Goal: Information Seeking & Learning: Learn about a topic

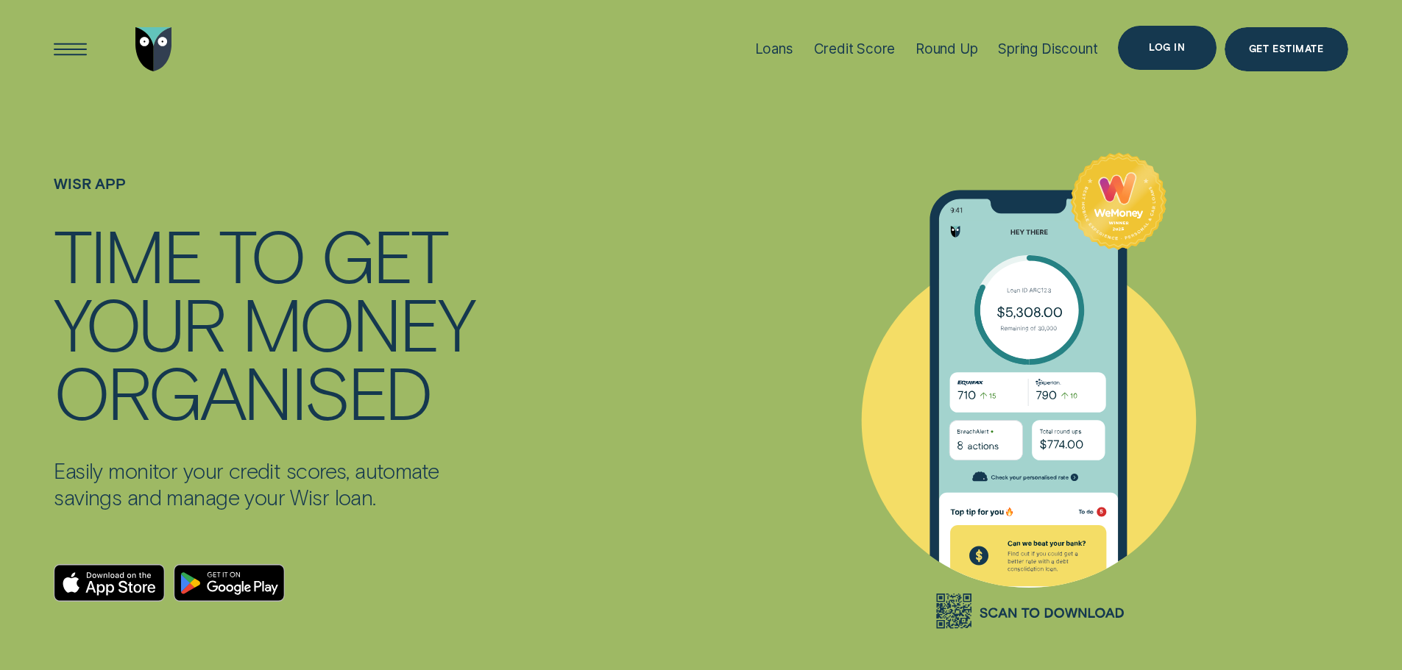
click at [1174, 49] on div "Log in" at bounding box center [1167, 47] width 36 height 9
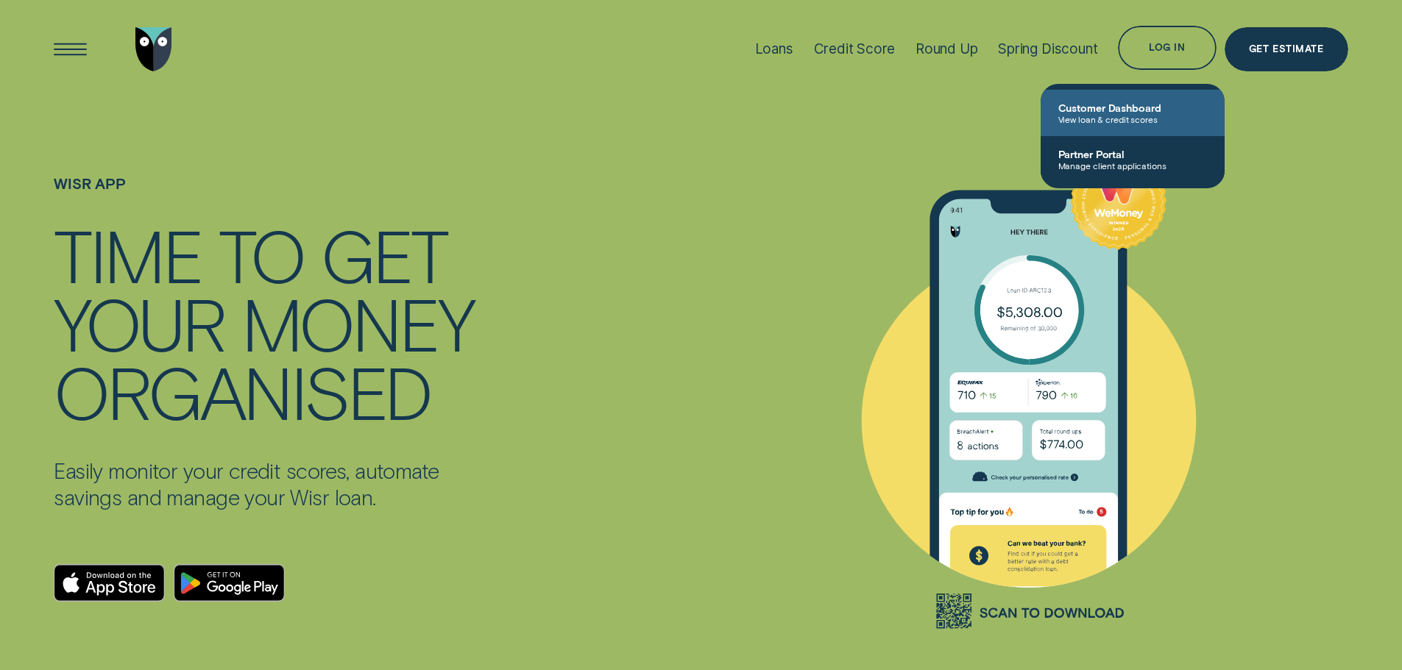
click at [1105, 114] on span "View loan & credit scores" at bounding box center [1132, 119] width 149 height 10
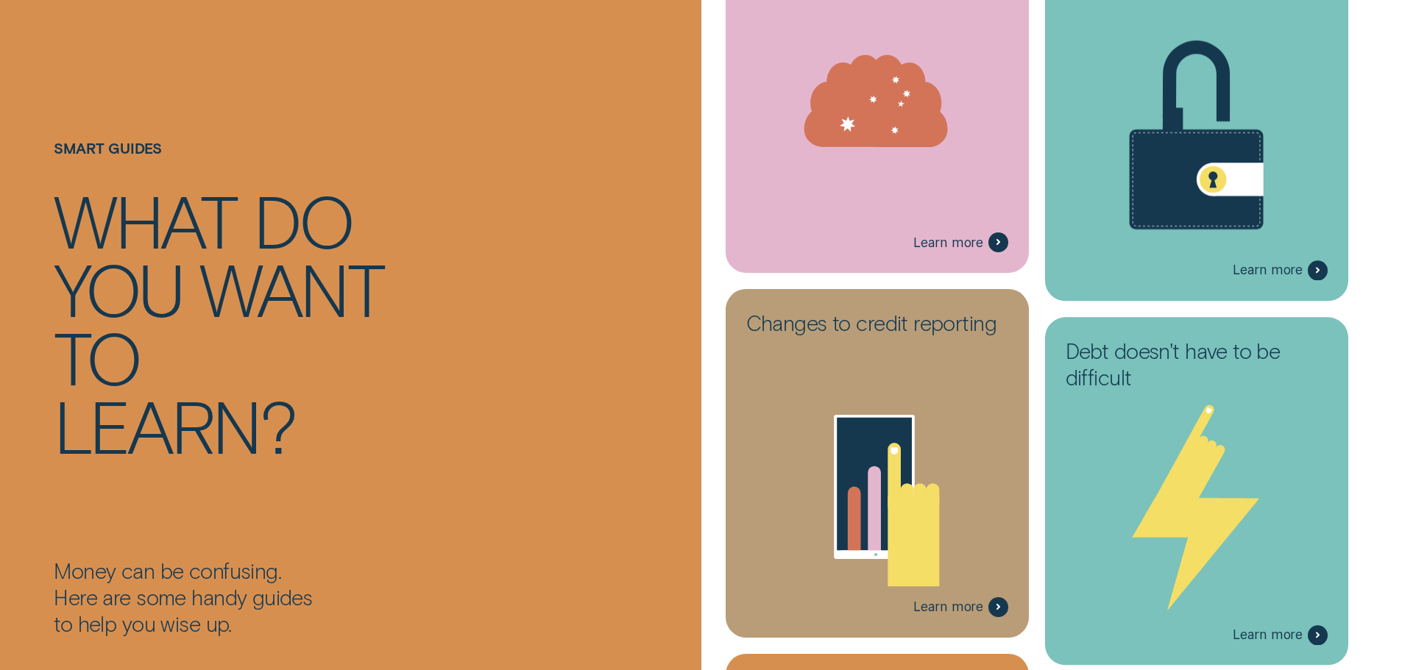
scroll to position [2281, 0]
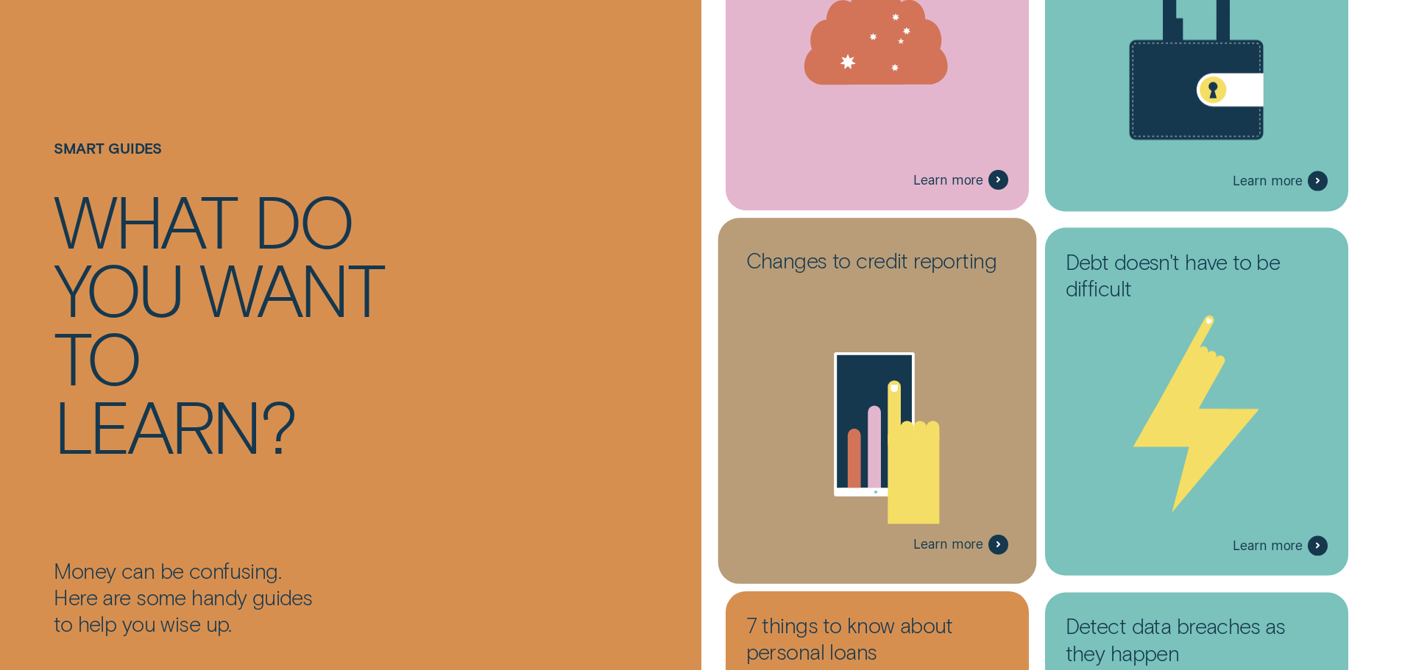
click at [951, 538] on span "Learn more" at bounding box center [948, 544] width 70 height 16
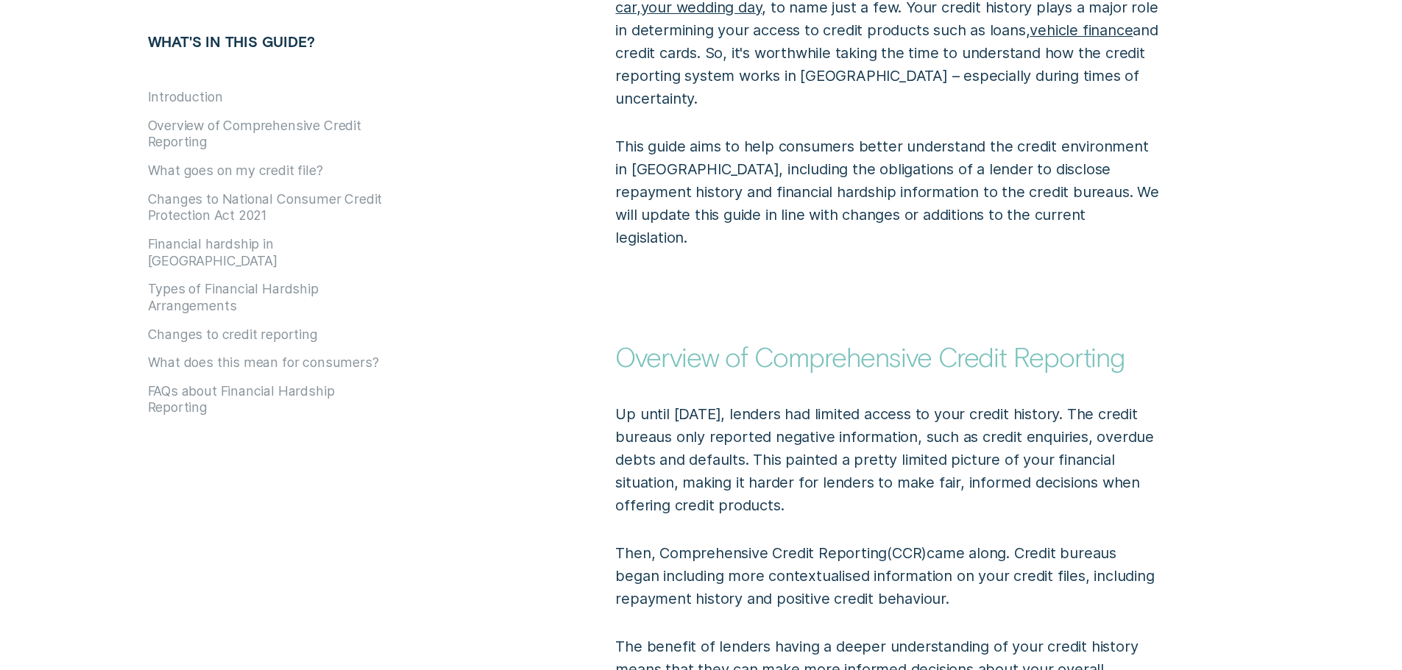
scroll to position [1177, 0]
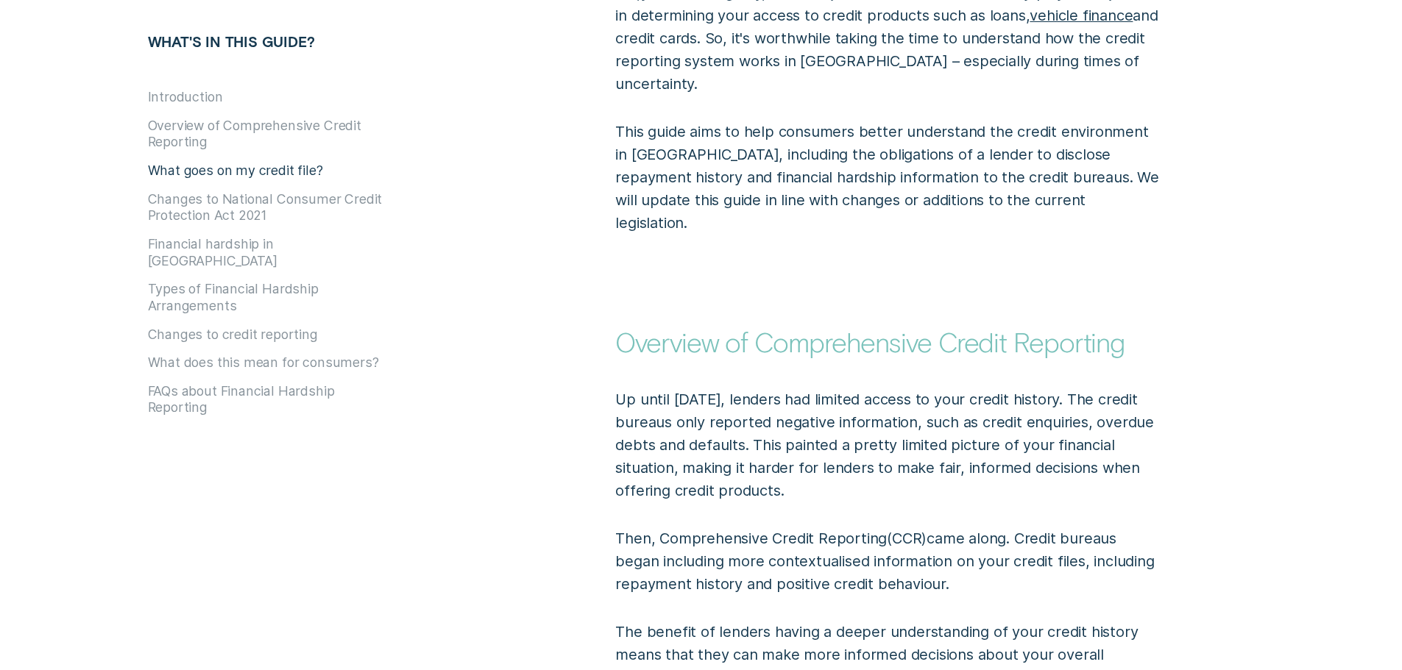
click at [284, 172] on button "What goes on my credit file?" at bounding box center [235, 171] width 175 height 16
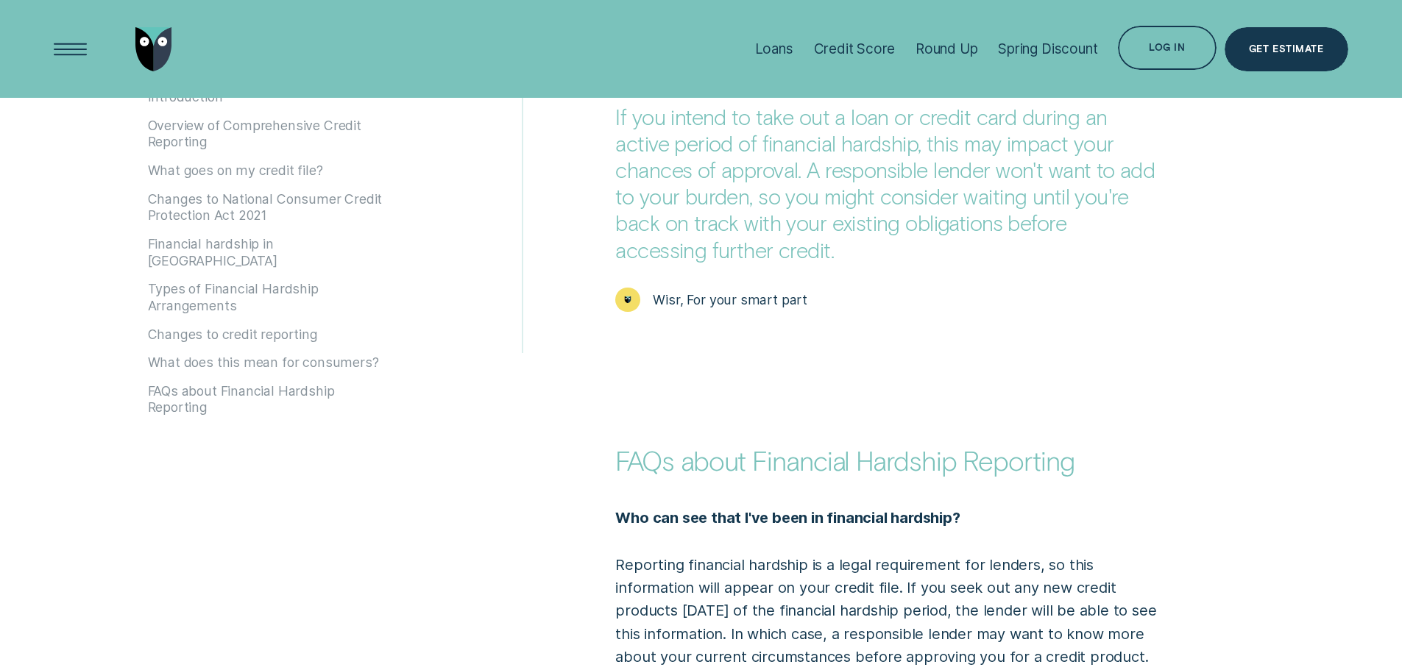
scroll to position [5671, 0]
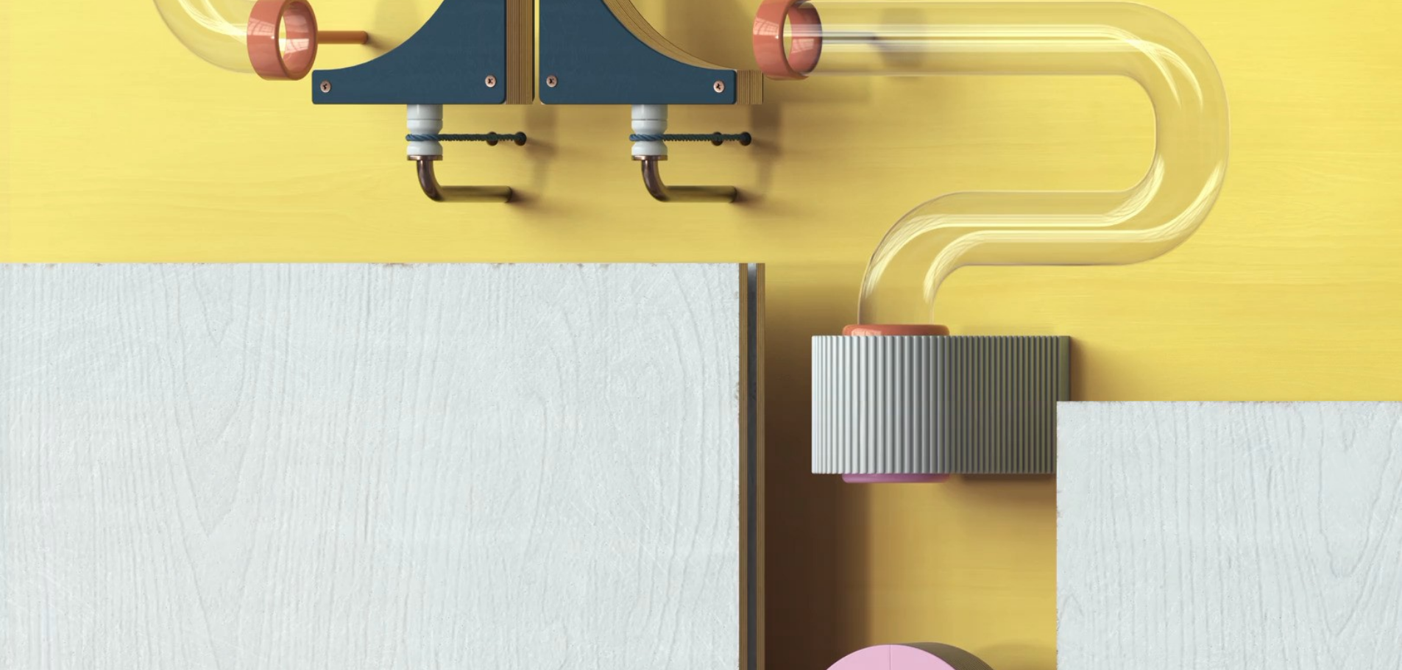
scroll to position [1619, 0]
